Goal: Task Accomplishment & Management: Complete application form

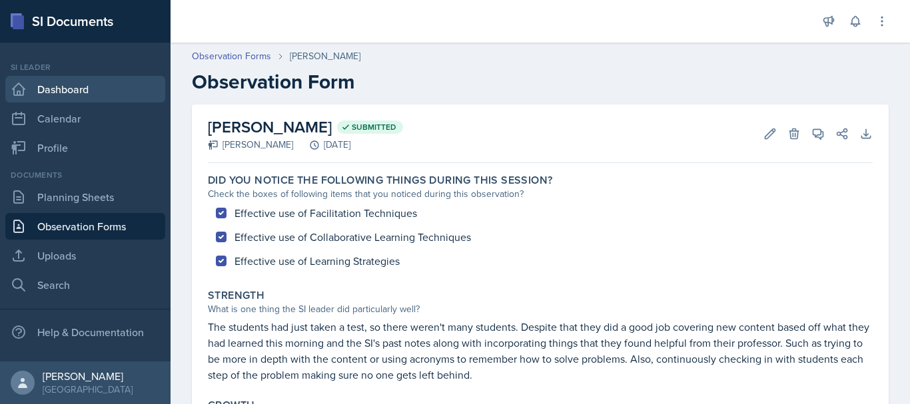
click at [100, 95] on link "Dashboard" at bounding box center [85, 89] width 160 height 27
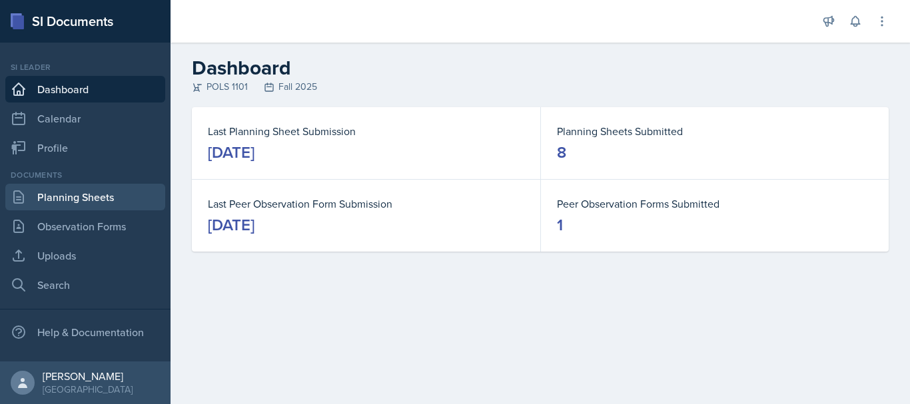
click at [58, 206] on link "Planning Sheets" at bounding box center [85, 197] width 160 height 27
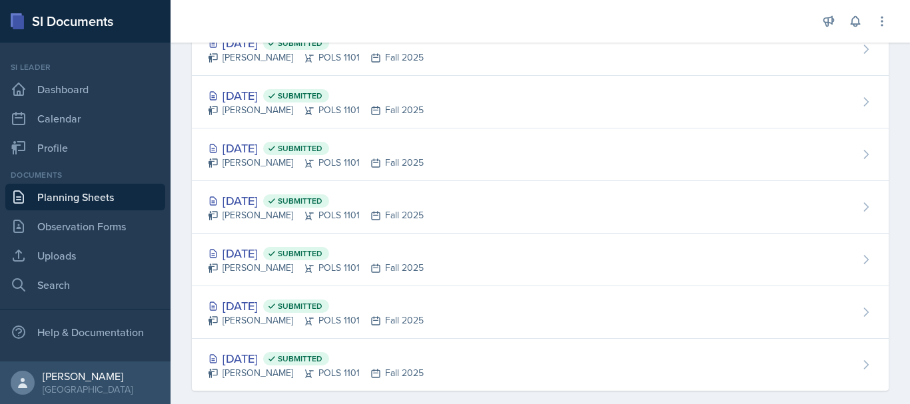
scroll to position [183, 0]
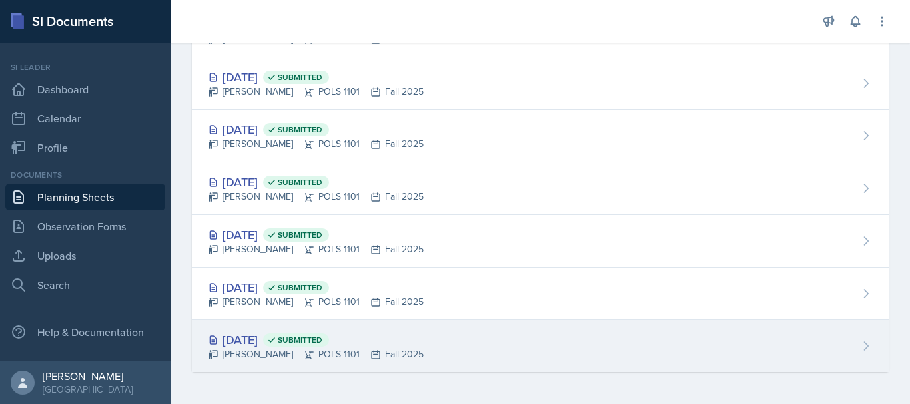
click at [322, 344] on span "Submitted" at bounding box center [300, 340] width 45 height 11
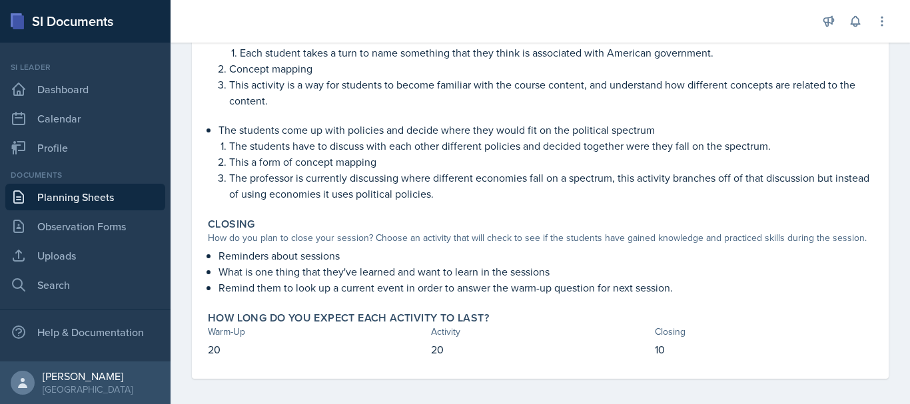
scroll to position [322, 0]
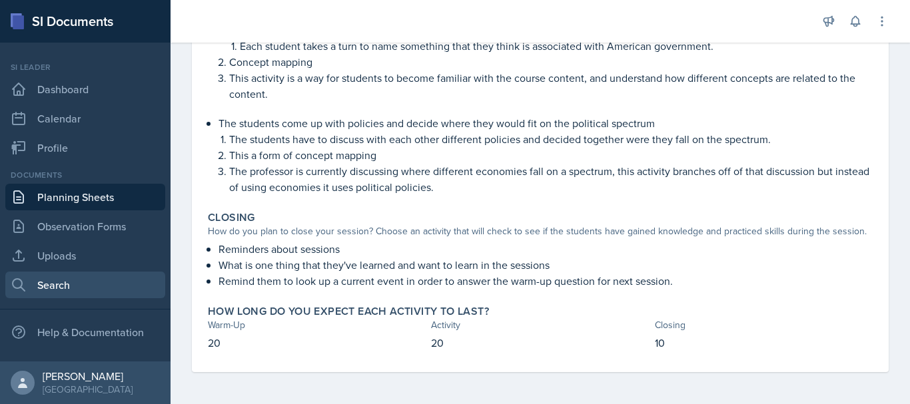
click at [79, 285] on link "Search" at bounding box center [85, 285] width 160 height 27
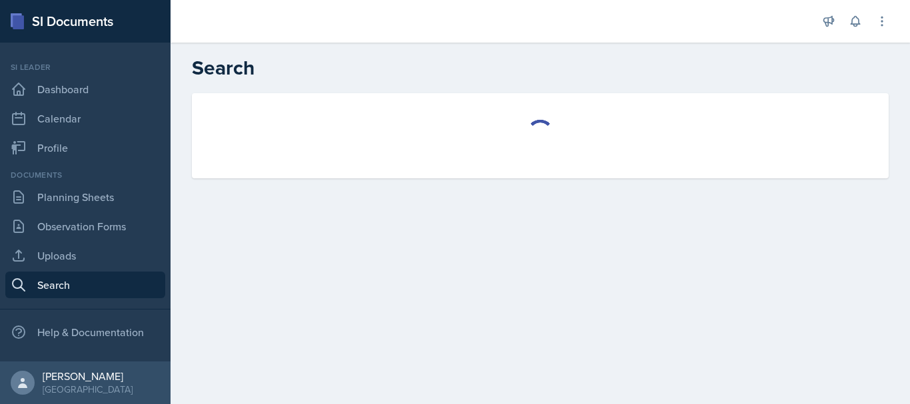
select select "all"
select select "1"
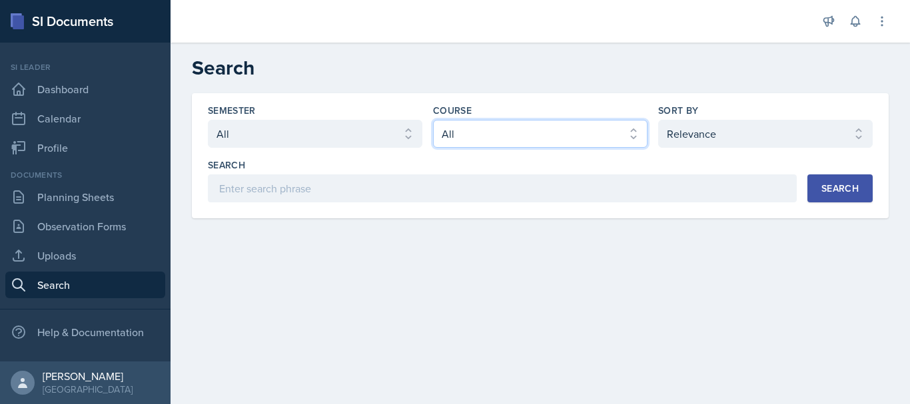
click at [487, 139] on select "Select course All ACCT 2101 ACCT 2102 ACCT 4050 ANTH 1102 ANTH 3301 ARCH 1000 A…" at bounding box center [540, 134] width 214 height 28
click at [433, 120] on select "Select course All ACCT 2101 ACCT 2102 ACCT 4050 ANTH 1102 ANTH 3301 ARCH 1000 A…" at bounding box center [540, 134] width 214 height 28
click at [826, 196] on button "Search" at bounding box center [839, 188] width 65 height 28
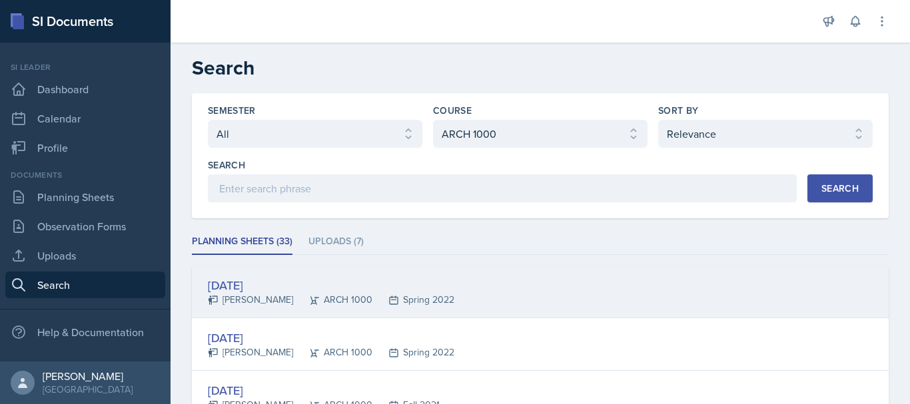
click at [265, 284] on div "[DATE]" at bounding box center [331, 285] width 246 height 18
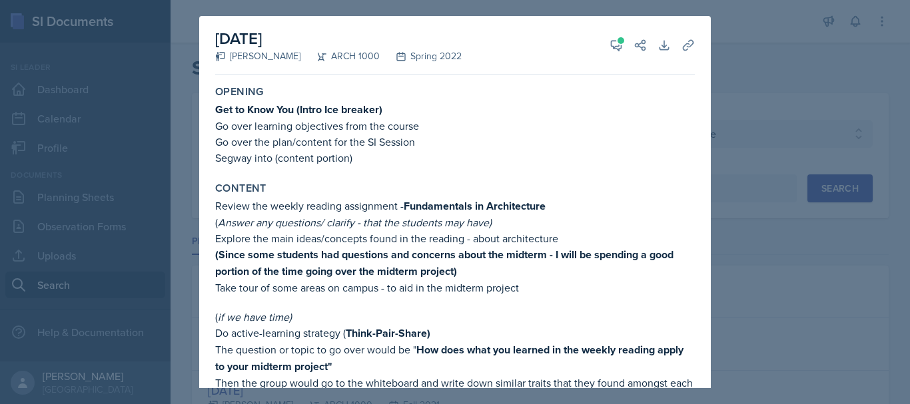
click at [722, 39] on div at bounding box center [455, 202] width 910 height 404
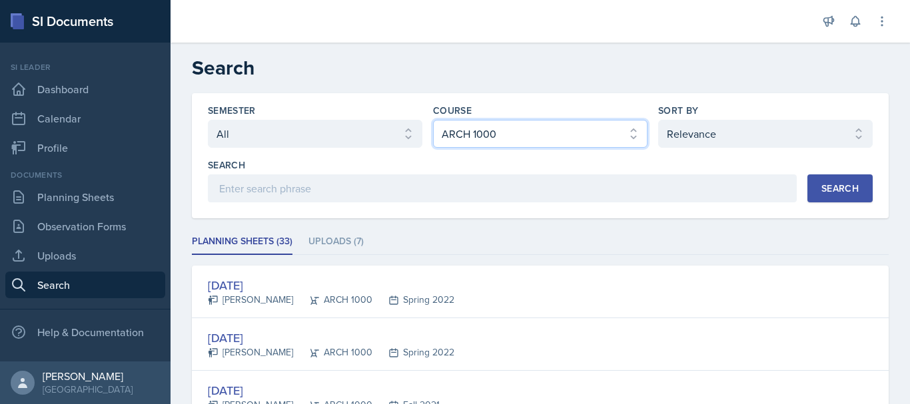
click at [575, 133] on select "Select course All ACCT 2101 ACCT 2102 ACCT 4050 ANTH 1102 ANTH 3301 ARCH 1000 A…" at bounding box center [540, 134] width 214 height 28
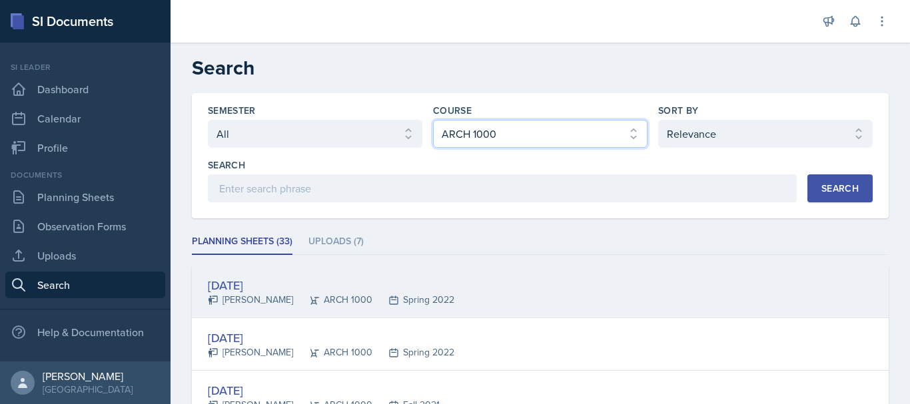
select select "641ed073-b75e-4ab3-bd0f-f1d6c5757ebe"
click at [433, 120] on select "Select course All ACCT 2101 ACCT 2102 ACCT 4050 ANTH 1102 ANTH 3301 ARCH 1000 A…" at bounding box center [540, 134] width 214 height 28
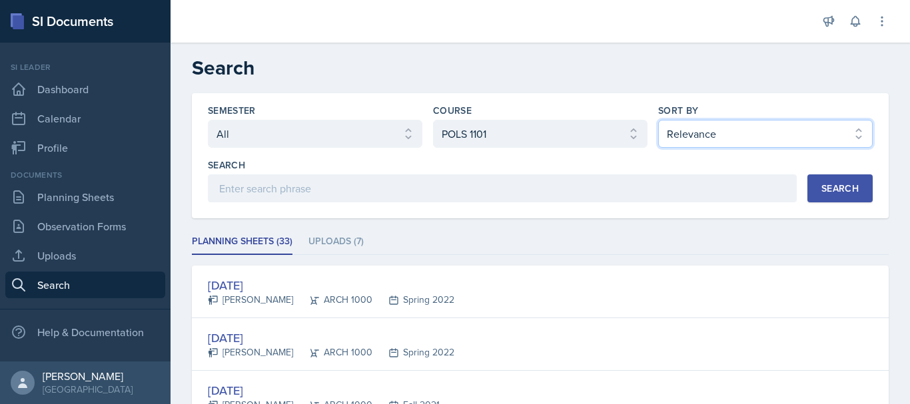
click at [694, 142] on select "Select sort by Relevance Document Date (Asc) Document Date (Desc)" at bounding box center [765, 134] width 214 height 28
click at [694, 143] on select "Select sort by Relevance Document Date (Asc) Document Date (Desc)" at bounding box center [765, 134] width 214 height 28
click at [823, 198] on button "Search" at bounding box center [839, 188] width 65 height 28
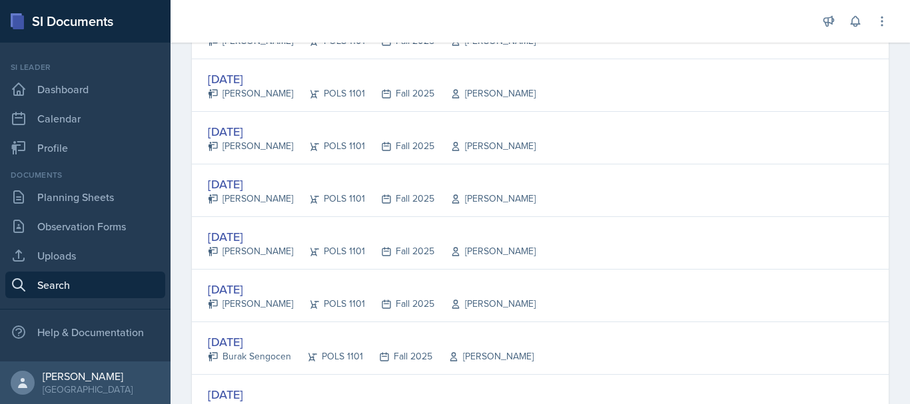
scroll to position [394, 0]
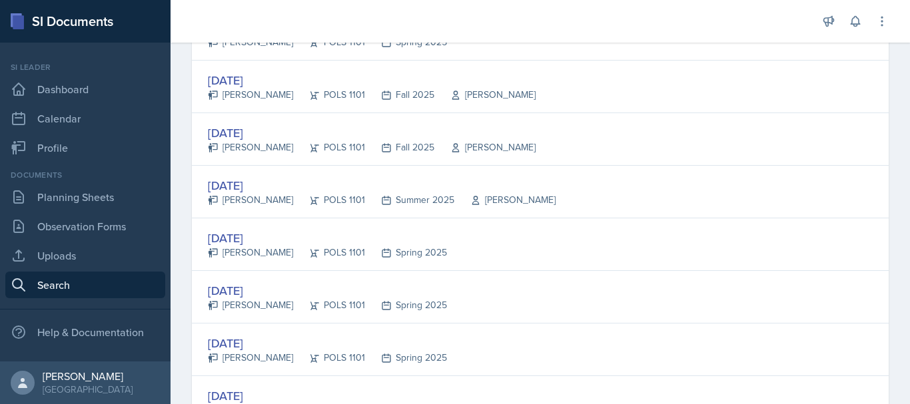
scroll to position [1106, 0]
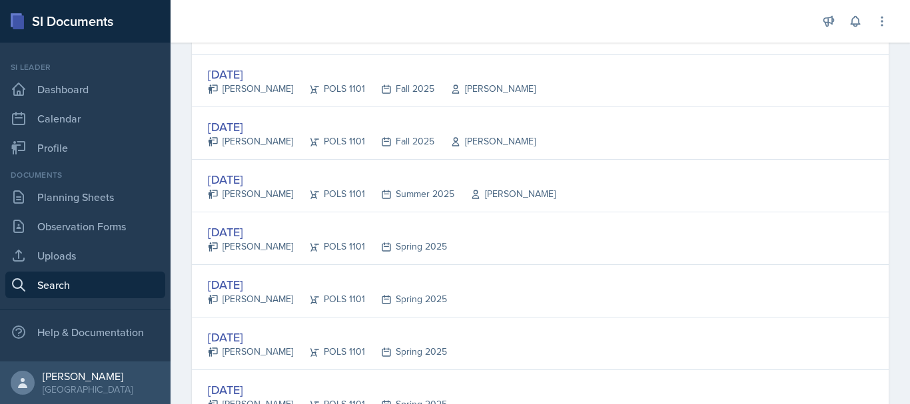
click at [255, 228] on div "[DATE]" at bounding box center [327, 232] width 239 height 18
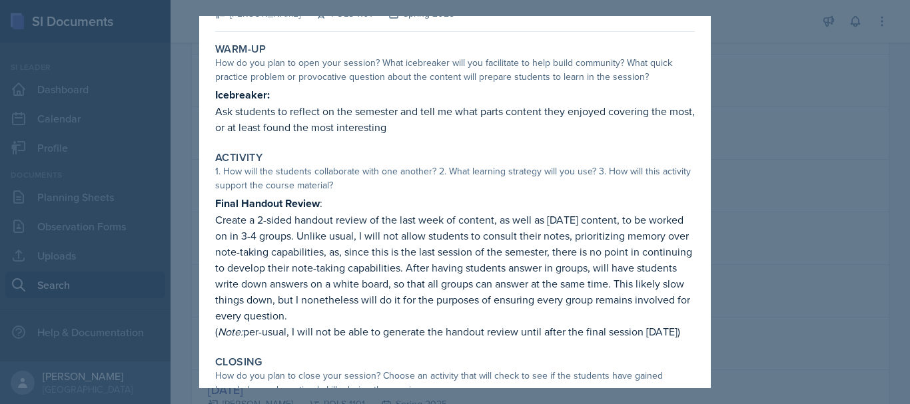
scroll to position [124, 0]
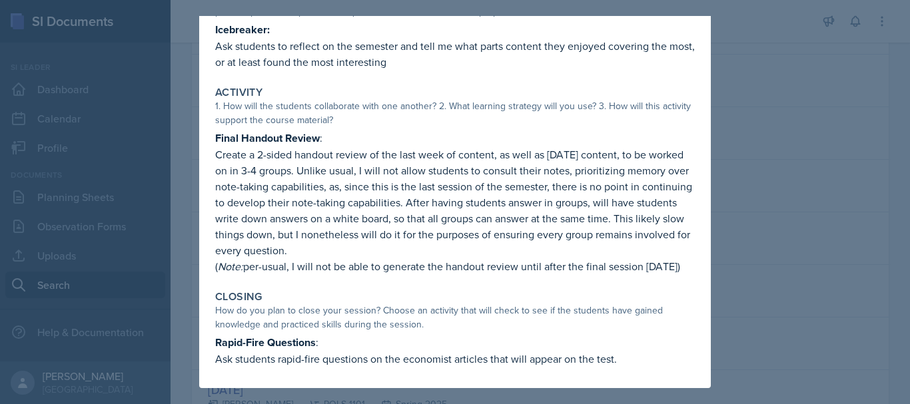
click at [743, 69] on div at bounding box center [455, 202] width 910 height 404
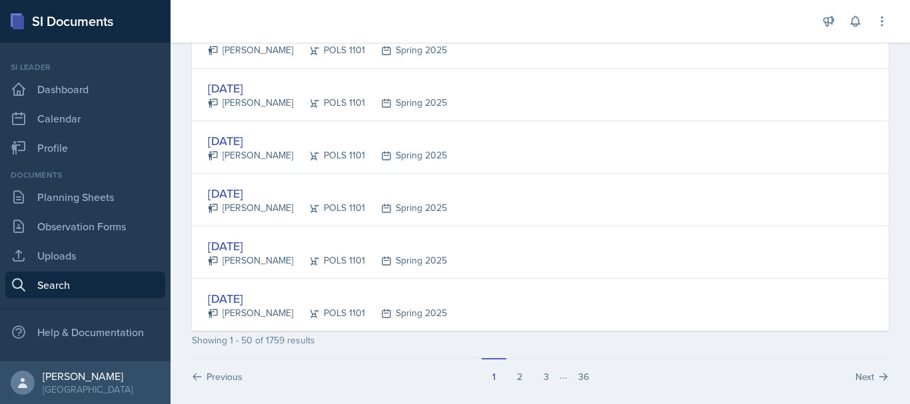
scroll to position [2570, 0]
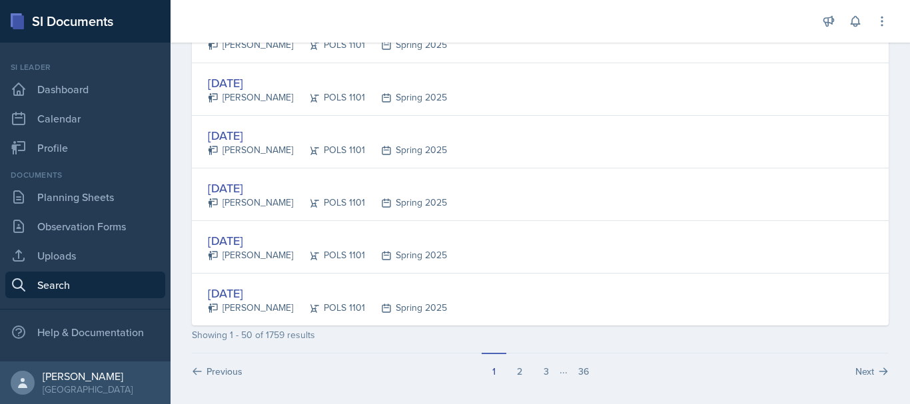
click at [247, 245] on div "[DATE]" at bounding box center [327, 241] width 239 height 18
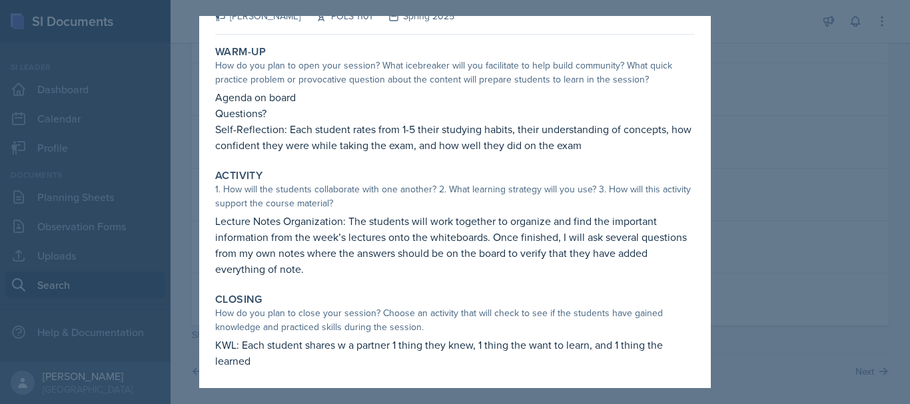
scroll to position [42, 0]
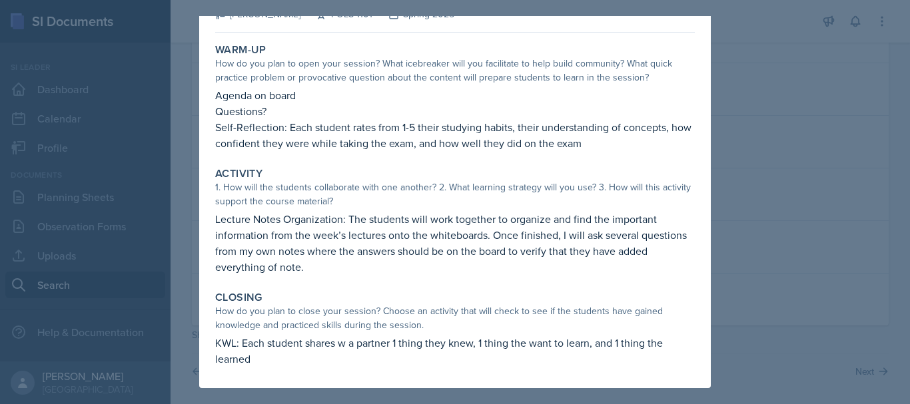
click at [739, 157] on div at bounding box center [455, 202] width 910 height 404
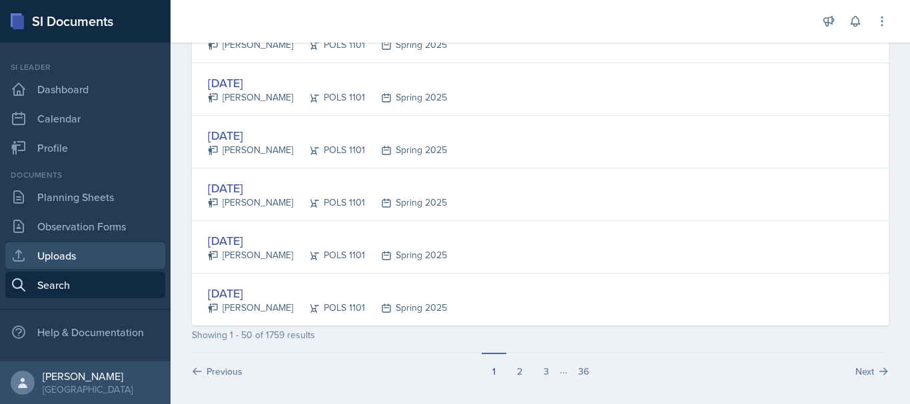
click at [97, 252] on link "Uploads" at bounding box center [85, 255] width 160 height 27
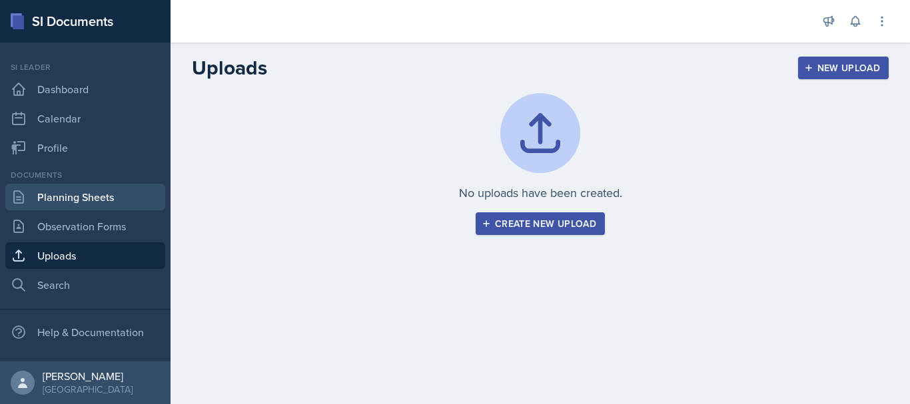
click at [109, 199] on link "Planning Sheets" at bounding box center [85, 197] width 160 height 27
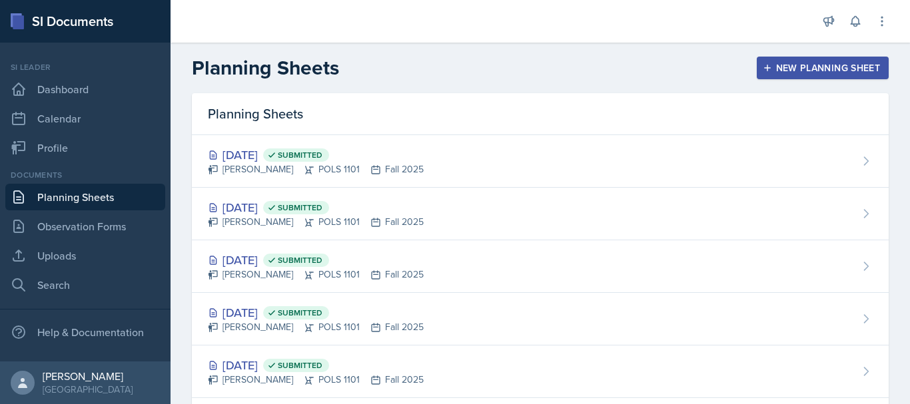
click at [802, 67] on div "New Planning Sheet" at bounding box center [822, 68] width 115 height 11
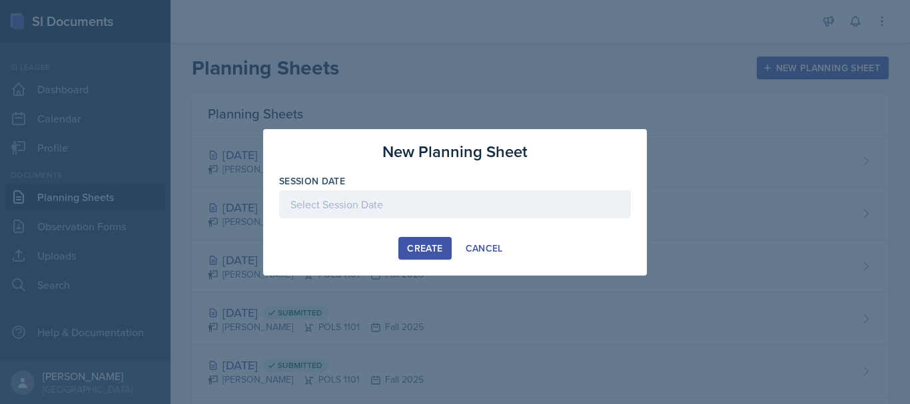
click at [479, 209] on div at bounding box center [455, 204] width 352 height 28
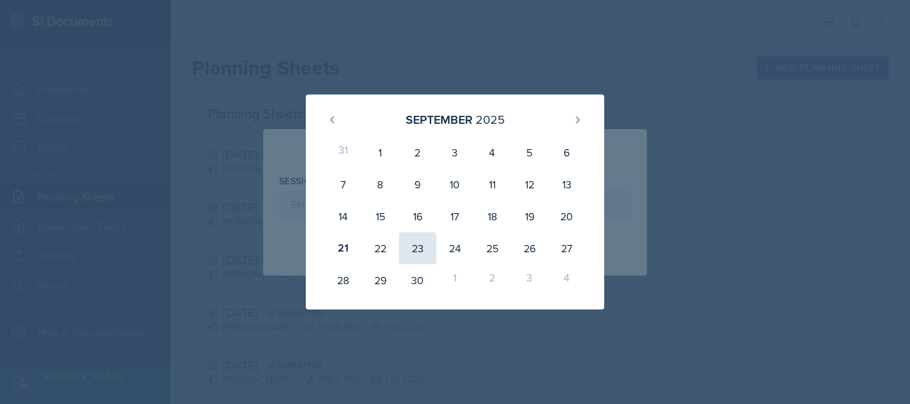
click at [420, 246] on div "23" at bounding box center [417, 248] width 37 height 32
type input "[DATE]"
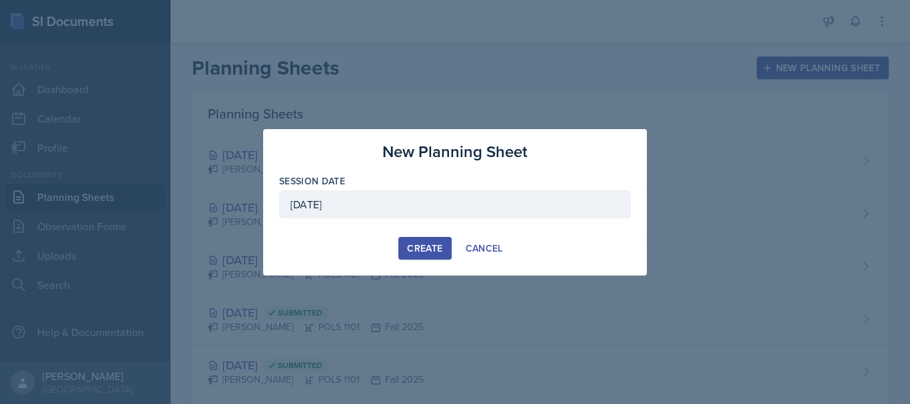
click at [432, 246] on div "Create" at bounding box center [424, 248] width 35 height 11
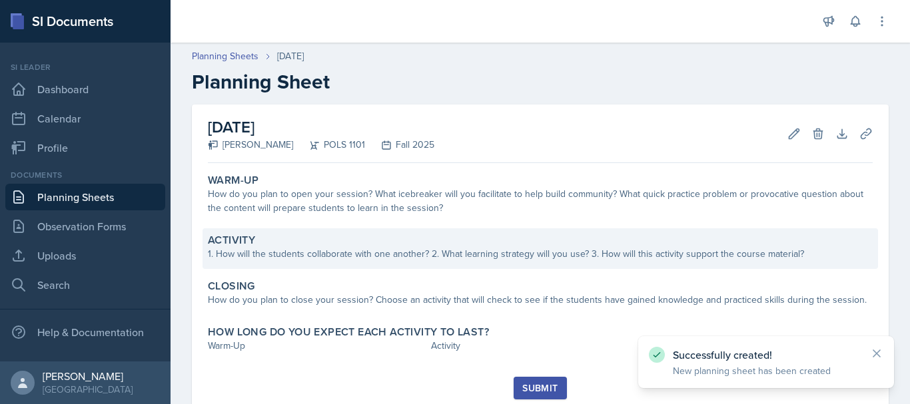
click at [513, 250] on div "1. How will the students collaborate with one another? 2. What learning strateg…" at bounding box center [540, 254] width 665 height 14
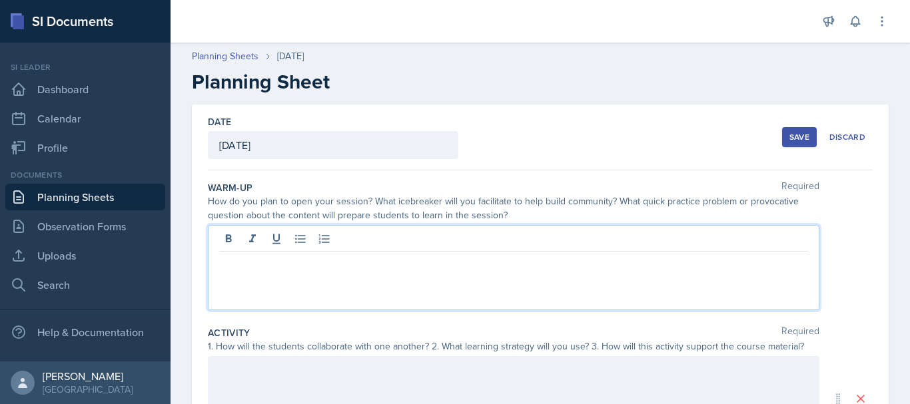
click at [502, 245] on div at bounding box center [513, 267] width 611 height 85
